Goal: Task Accomplishment & Management: Complete application form

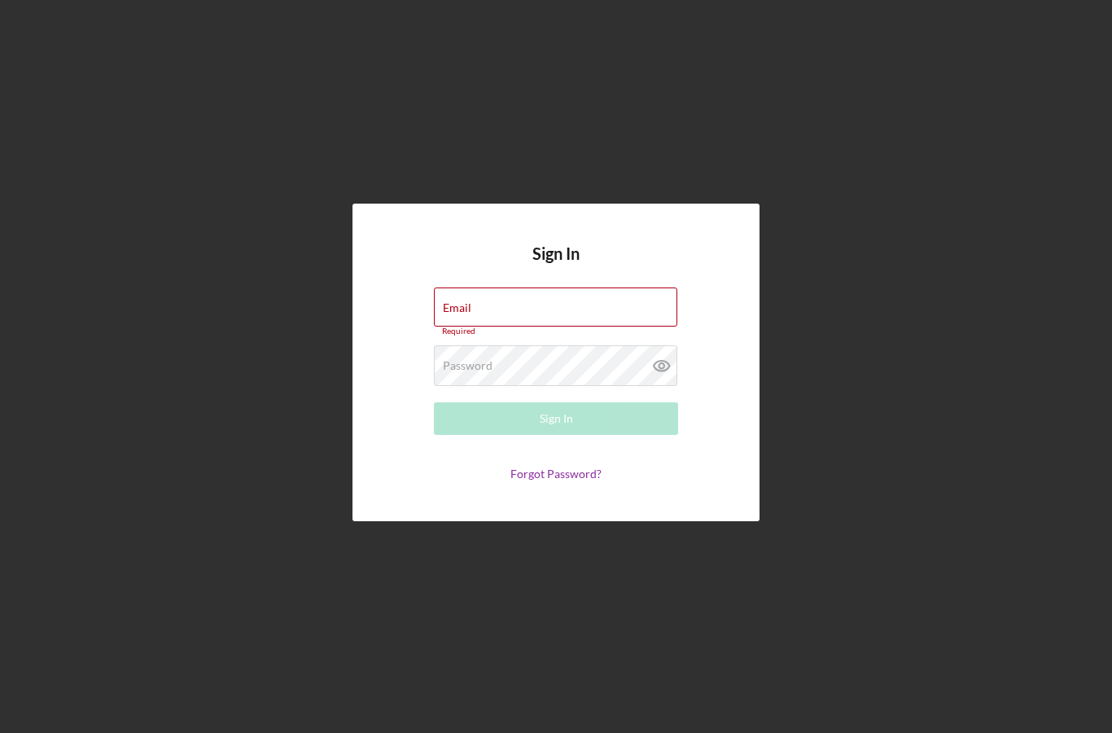
type input "[PERSON_NAME][EMAIL_ADDRESS][DOMAIN_NAME]"
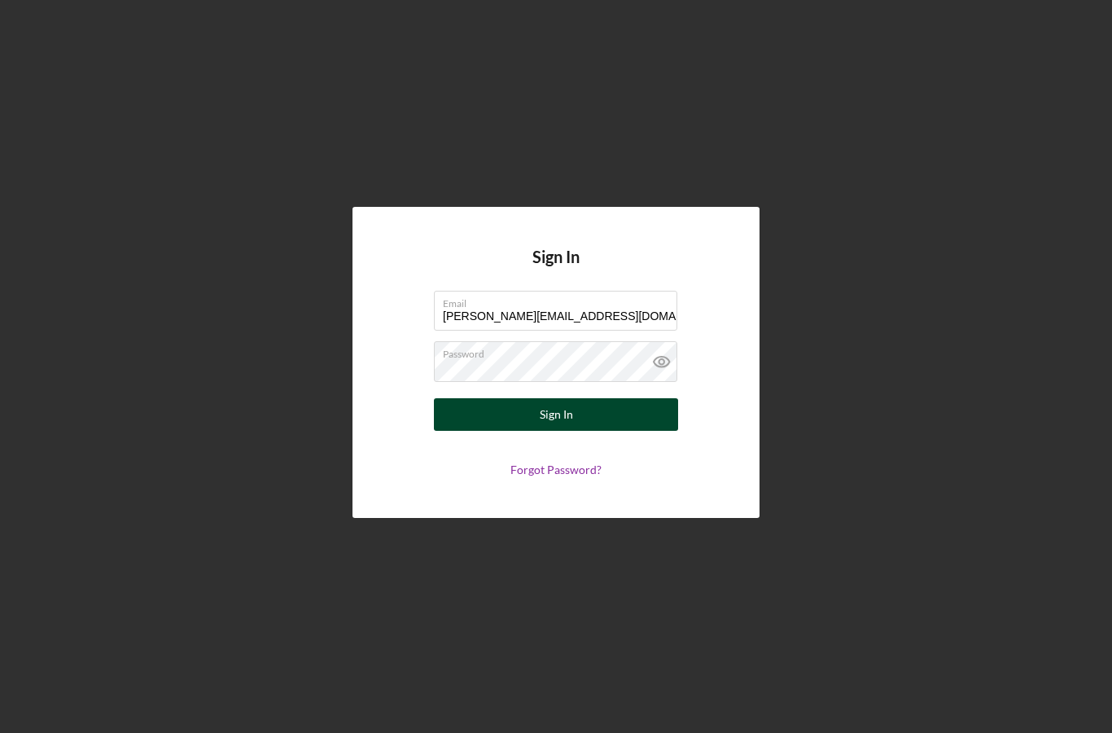
click at [622, 431] on button "Sign In" at bounding box center [556, 414] width 244 height 33
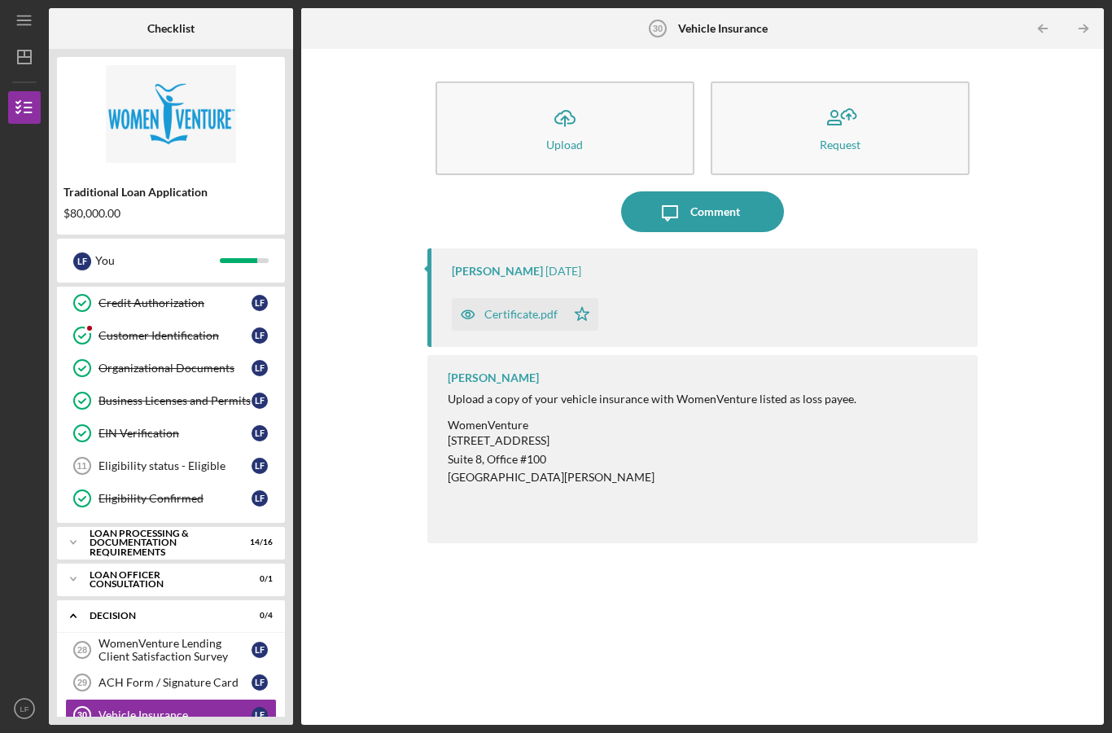
scroll to position [68, 0]
click at [113, 678] on div "ACH Form / Signature Card" at bounding box center [175, 684] width 153 height 13
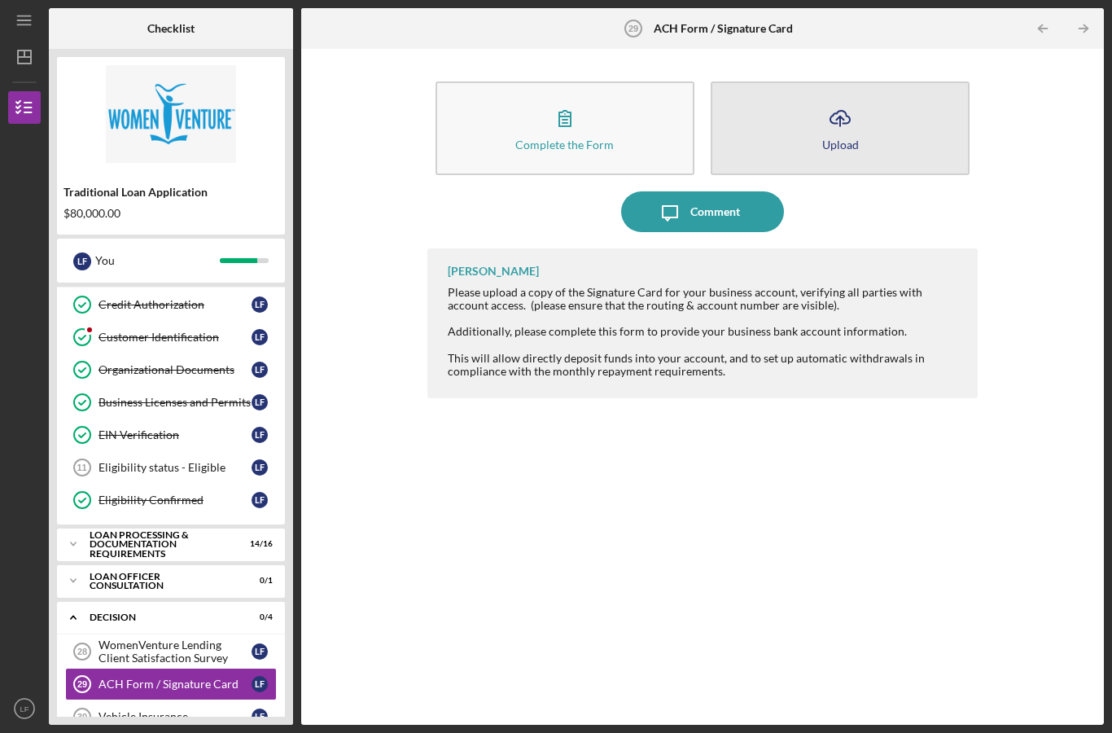
click at [858, 98] on icon "Icon/Upload" at bounding box center [840, 118] width 41 height 41
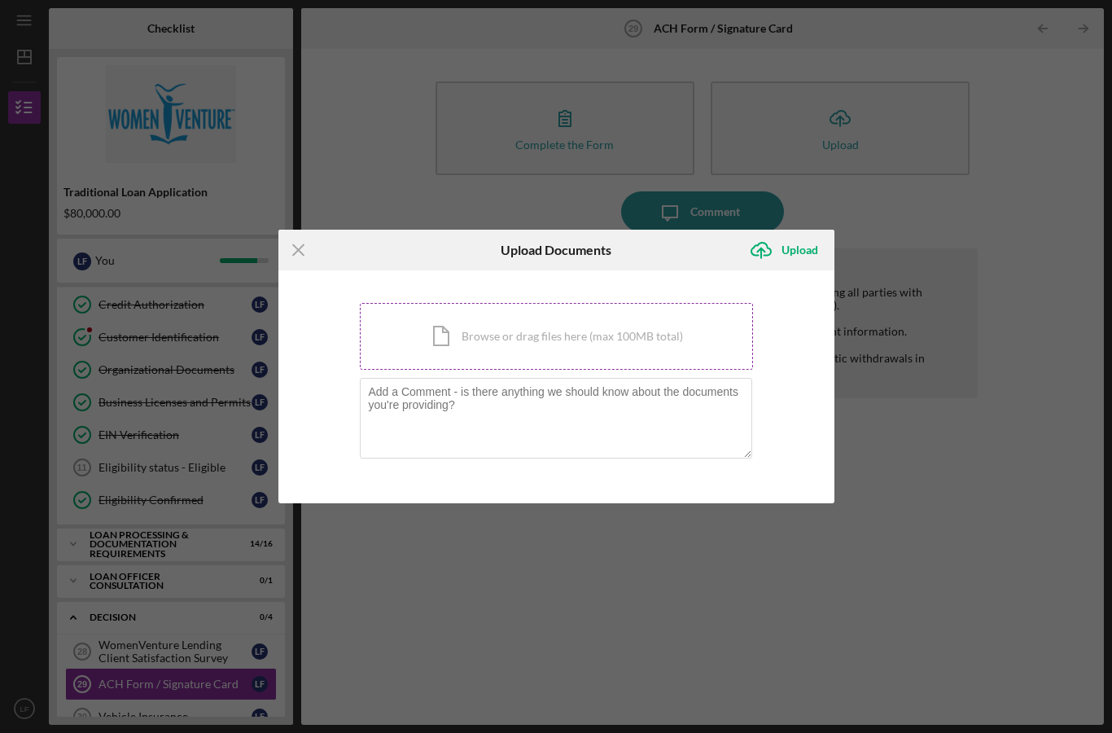
click at [602, 345] on div "Icon/Document Browse or drag files here (max 100MB total) Tap to choose files o…" at bounding box center [556, 336] width 393 height 67
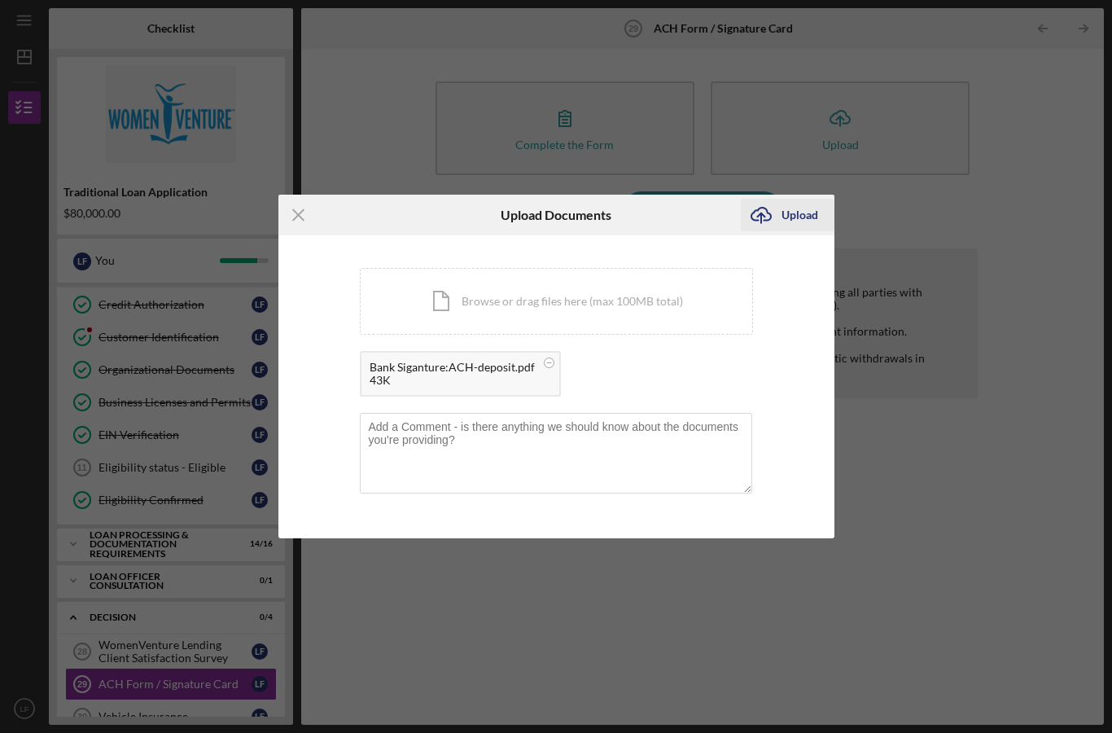
click at [813, 220] on div "Upload" at bounding box center [800, 215] width 37 height 33
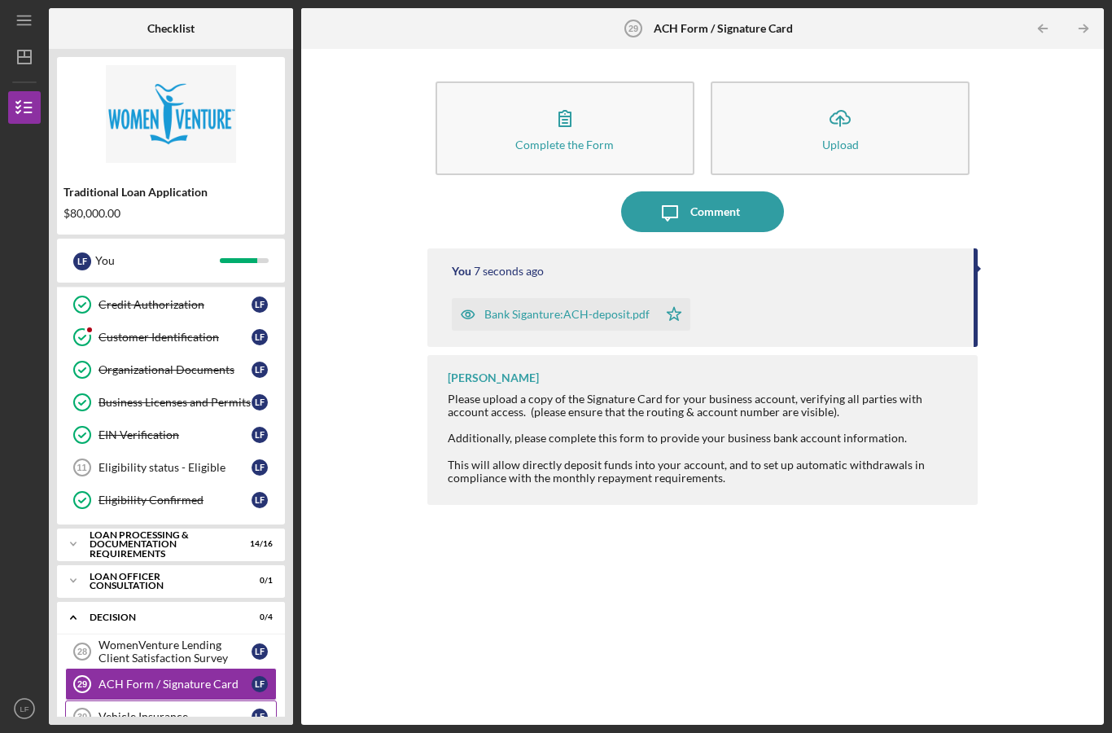
click at [105, 710] on div "Vehicle Insurance" at bounding box center [175, 716] width 153 height 13
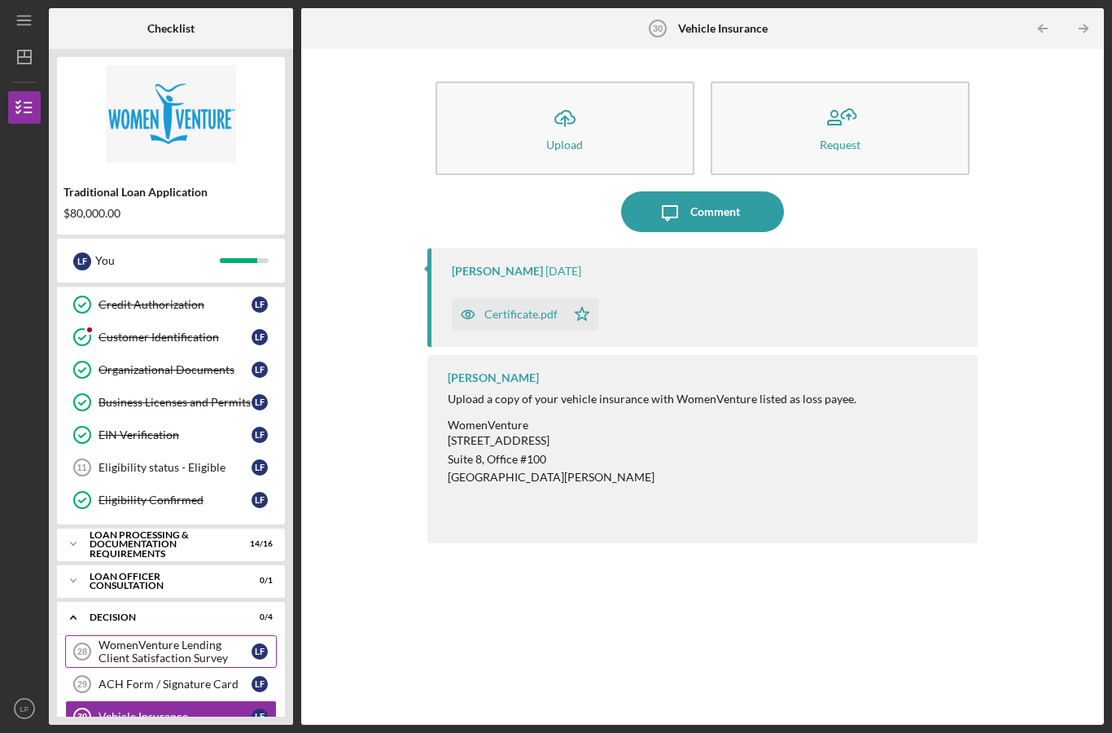
click at [117, 638] on div "WomenVenture Lending Client Satisfaction Survey" at bounding box center [175, 651] width 153 height 26
